Goal: Task Accomplishment & Management: Manage account settings

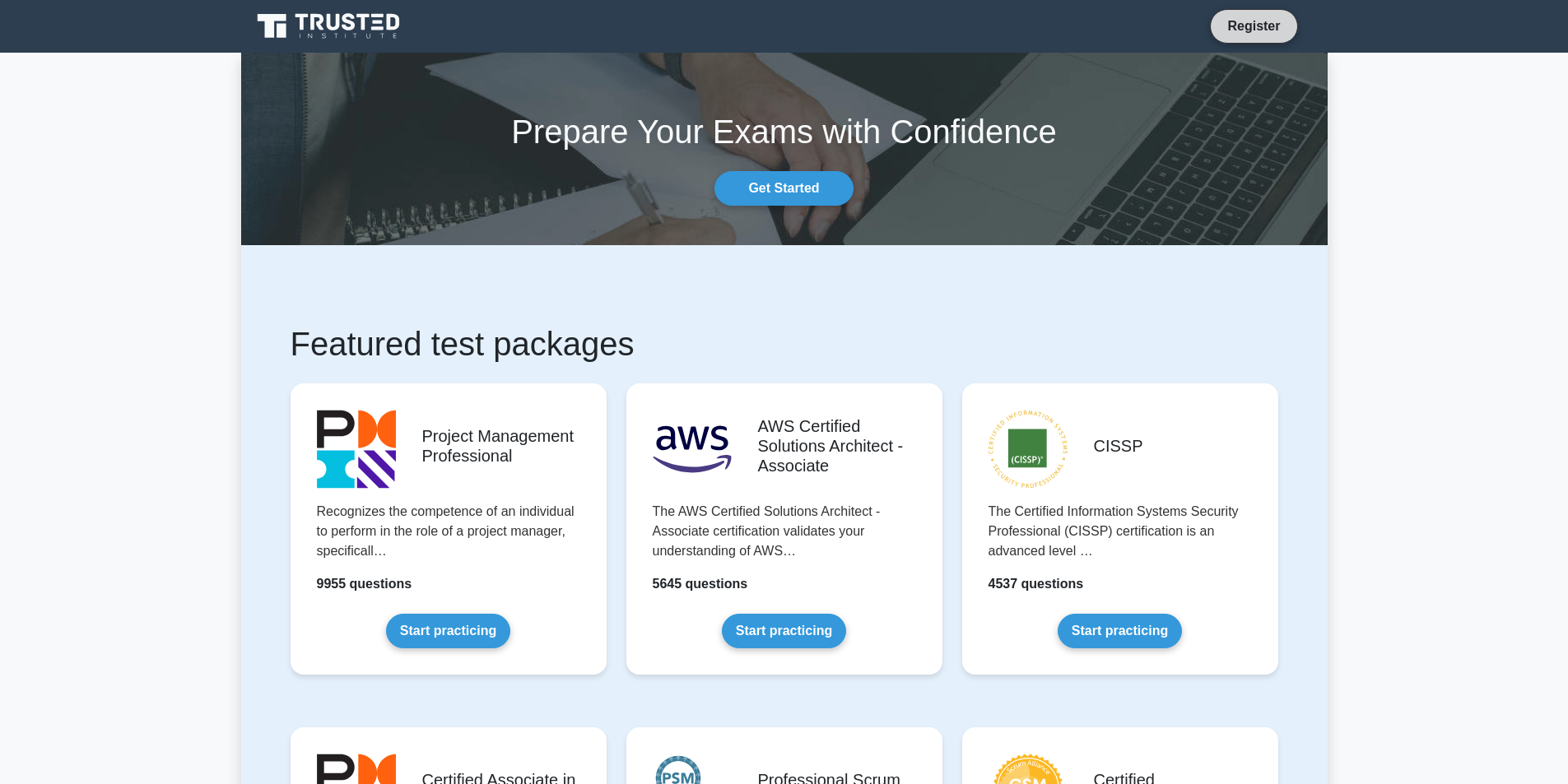
click at [1251, 26] on link "Register" at bounding box center [1253, 26] width 72 height 21
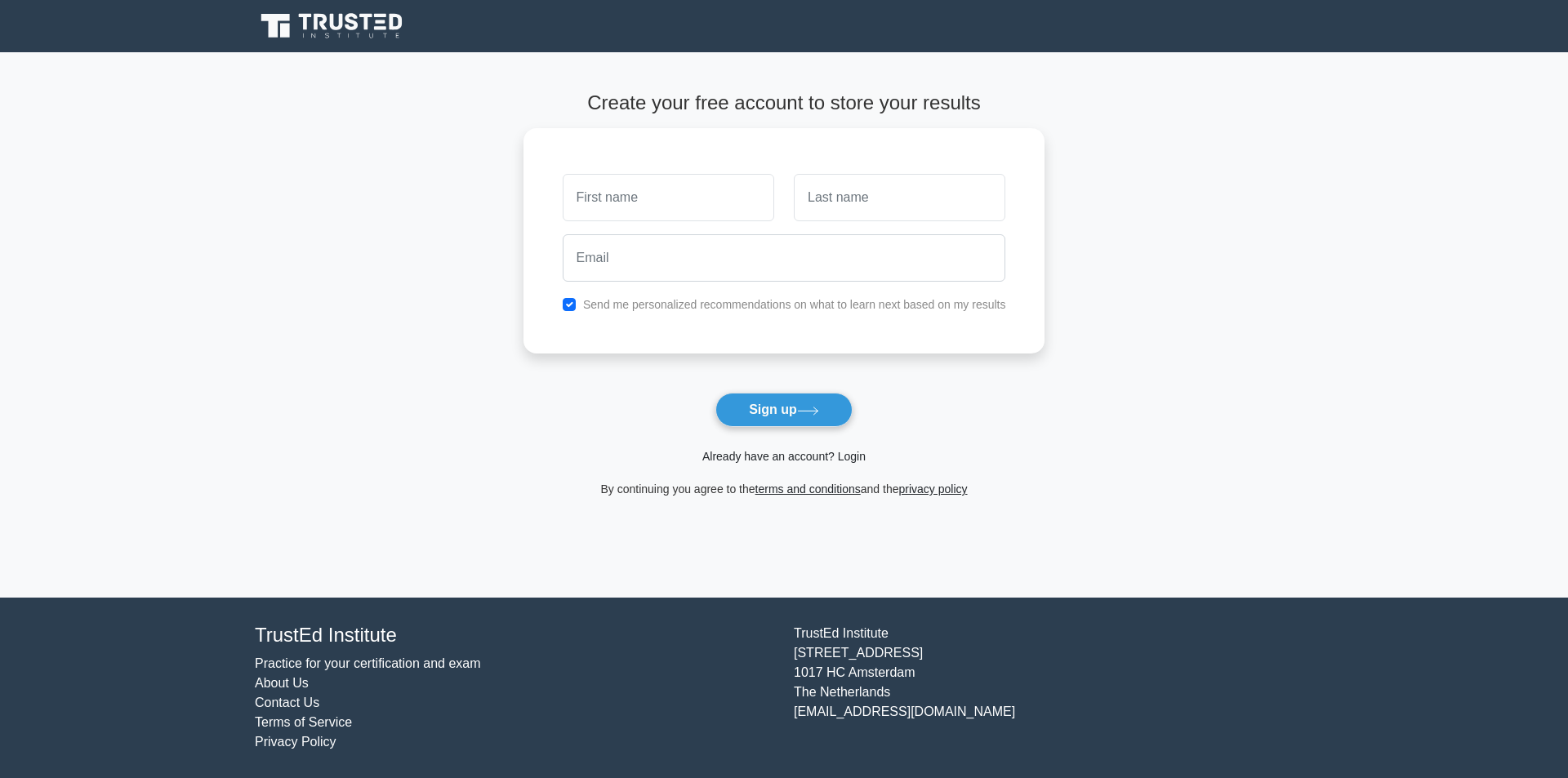
click at [808, 454] on link "Already have an account? Login" at bounding box center [784, 456] width 163 height 13
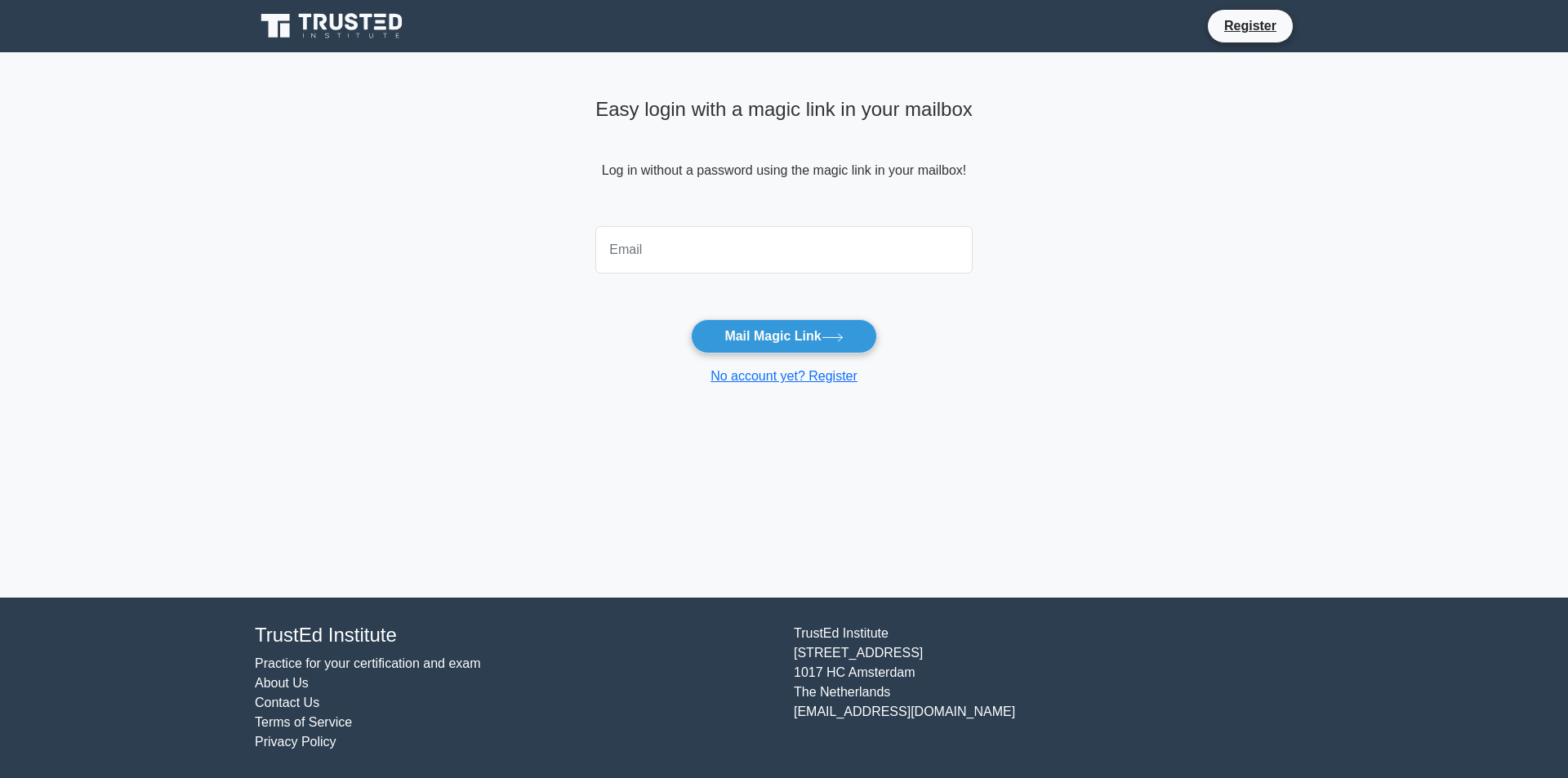
click at [646, 253] on input "email" at bounding box center [784, 250] width 377 height 47
type input "[EMAIL_ADDRESS][PERSON_NAME][DOMAIN_NAME]"
click at [753, 337] on button "Mail Magic Link" at bounding box center [784, 336] width 186 height 34
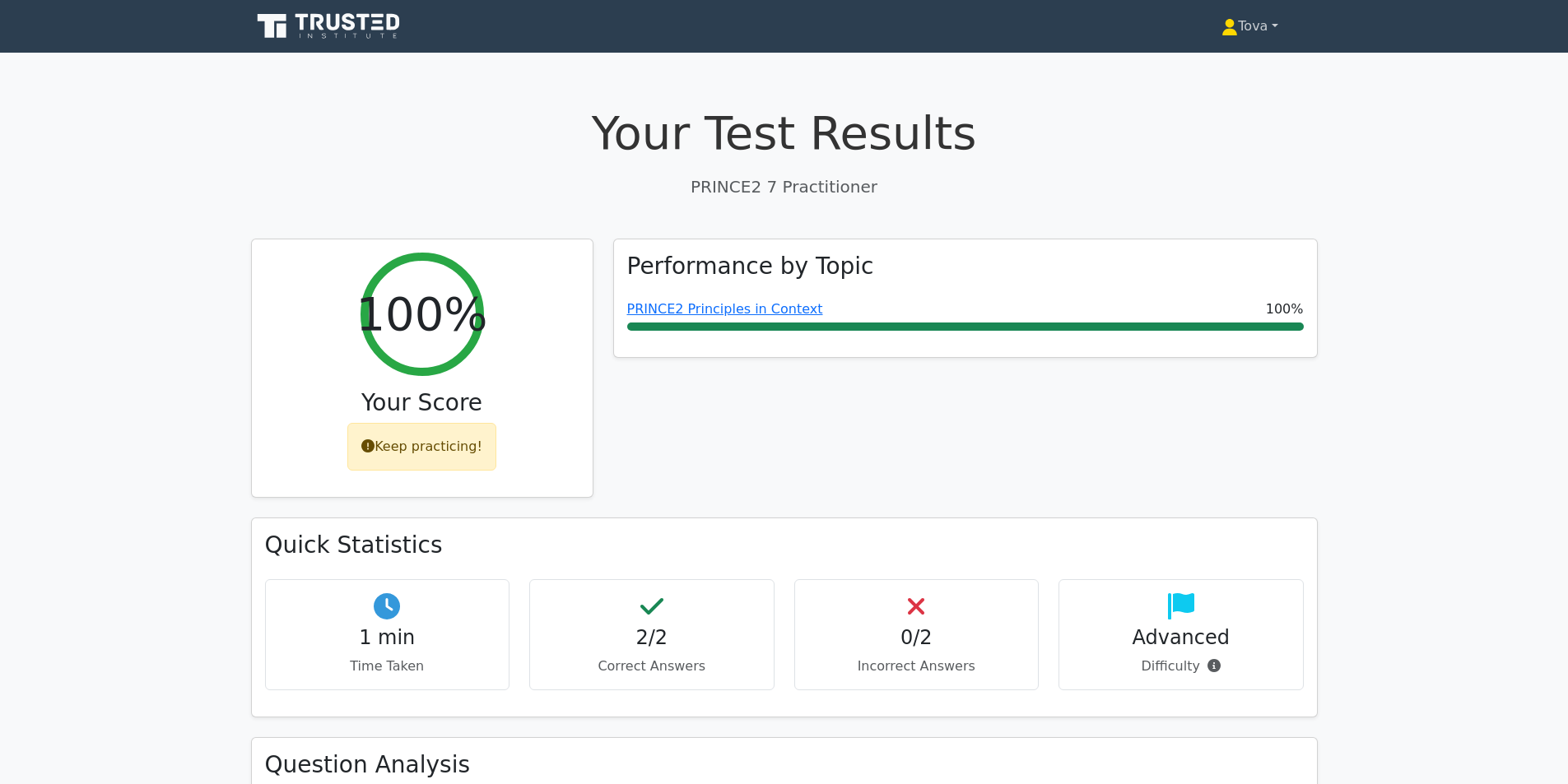
click at [1248, 22] on link "Tova" at bounding box center [1250, 26] width 135 height 33
click at [1207, 92] on link "Settings" at bounding box center [1247, 92] width 130 height 26
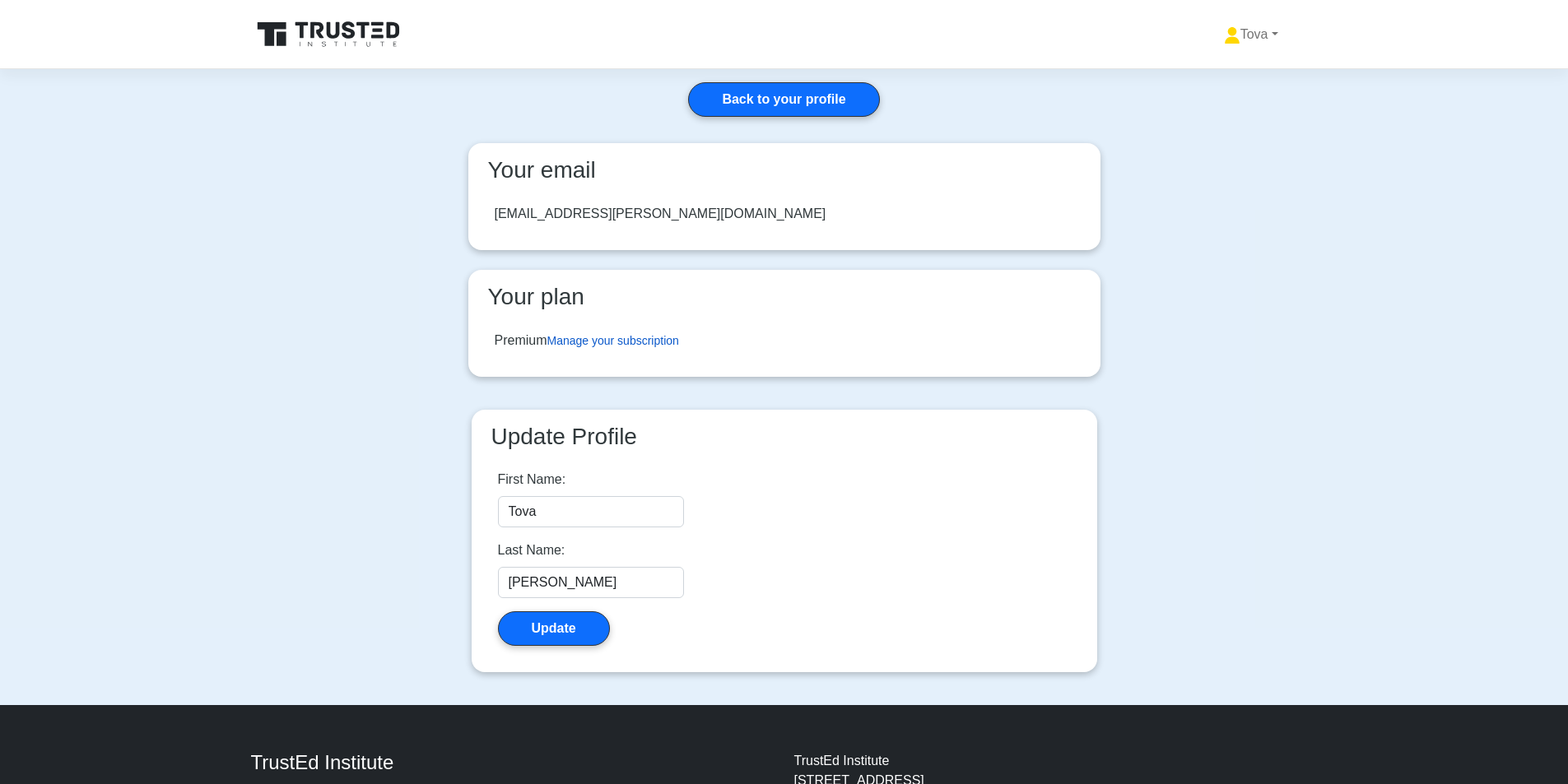
click at [648, 338] on link "Manage your subscription" at bounding box center [613, 341] width 132 height 13
